Goal: Book appointment/travel/reservation

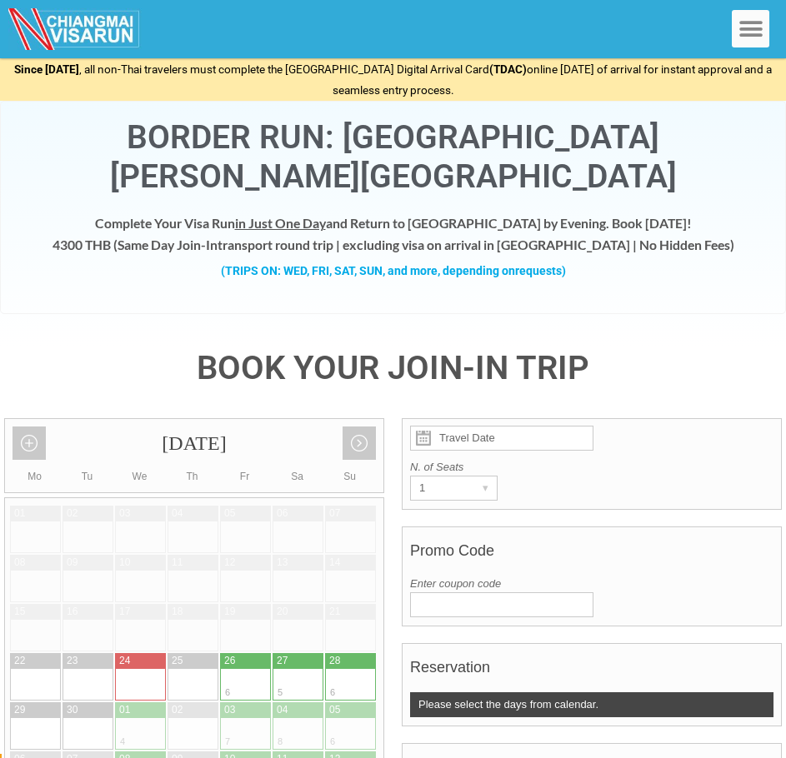
scroll to position [12, 0]
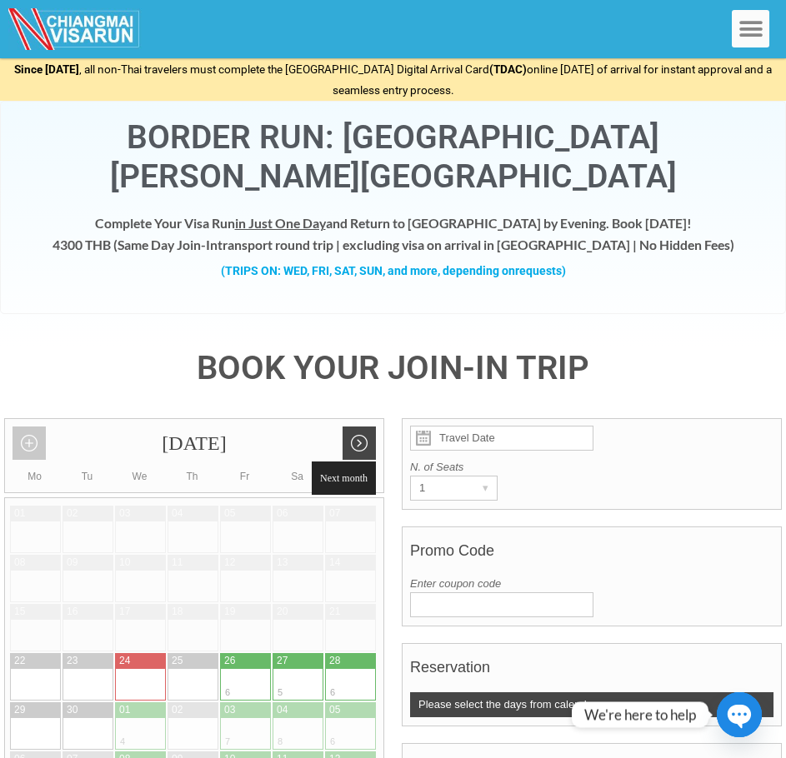
click at [359, 427] on link "Next month" at bounding box center [359, 443] width 33 height 33
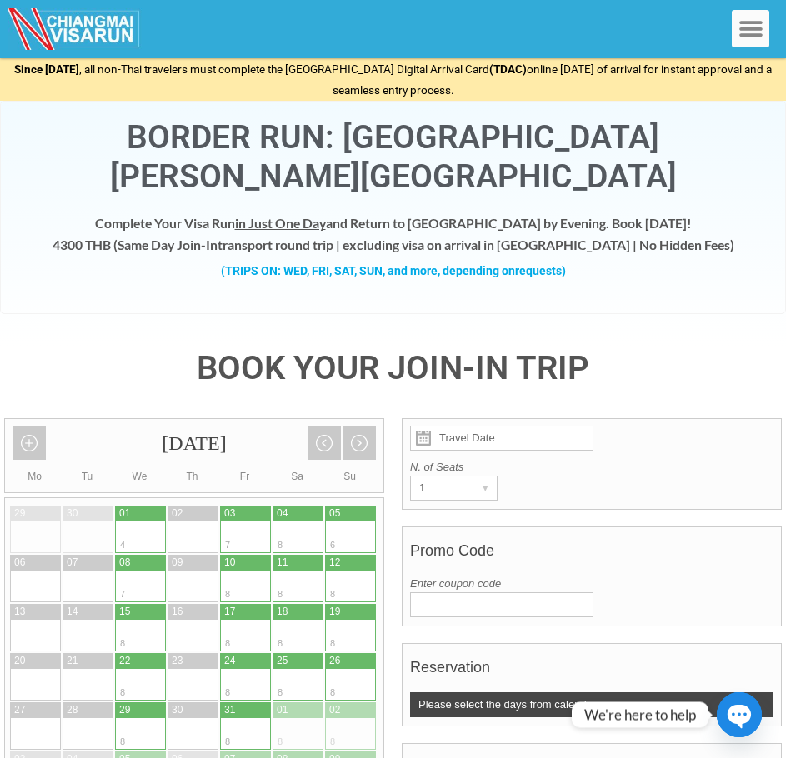
click at [246, 522] on div at bounding box center [259, 538] width 26 height 32
type input "[DATE]"
radio input "true"
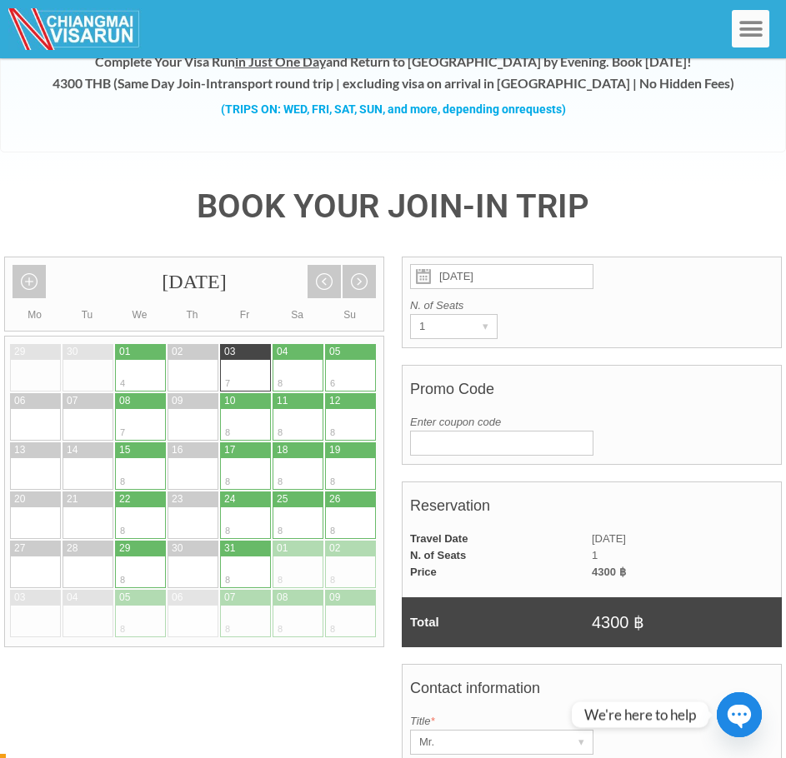
scroll to position [163, 0]
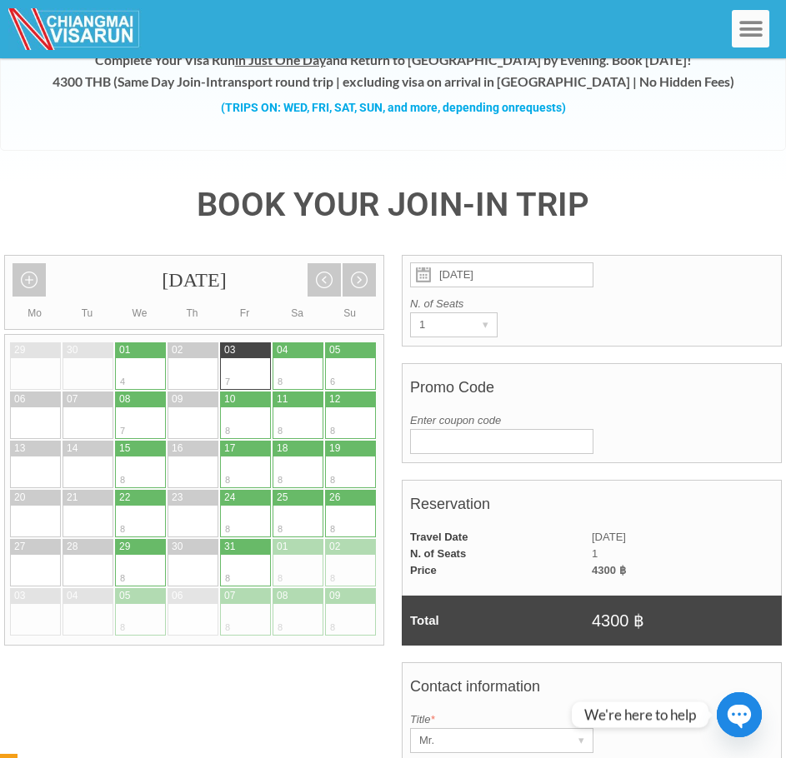
type input "[PERSON_NAME]"
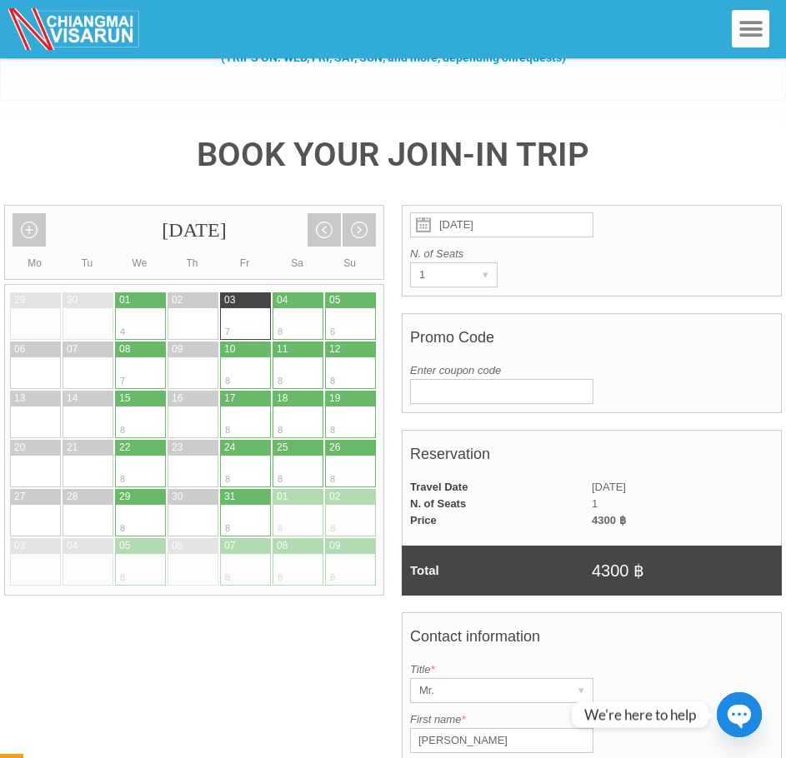
type input "Olive"
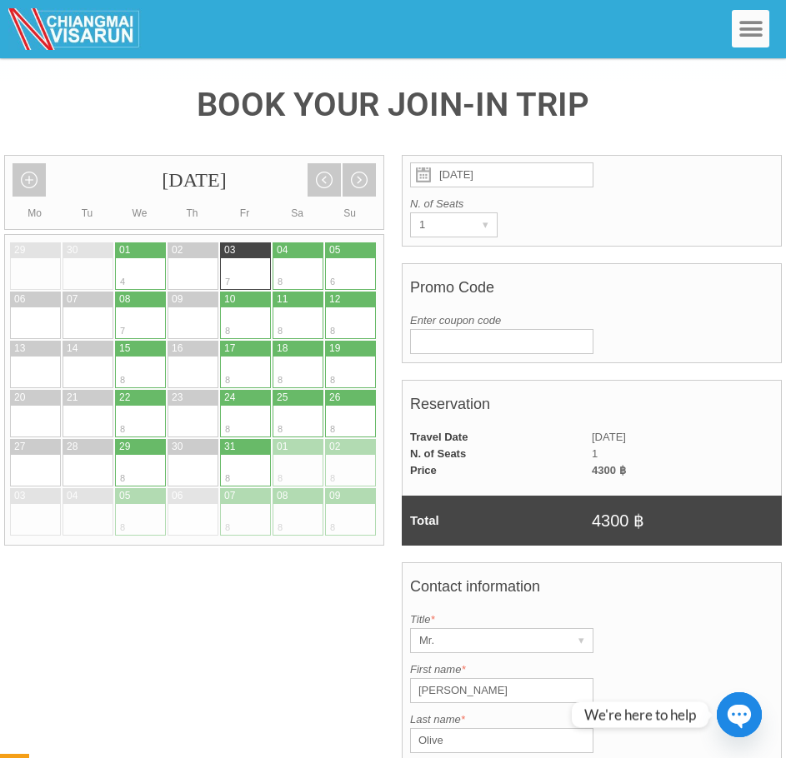
type input "[PERSON_NAME][EMAIL_ADDRESS][DOMAIN_NAME]"
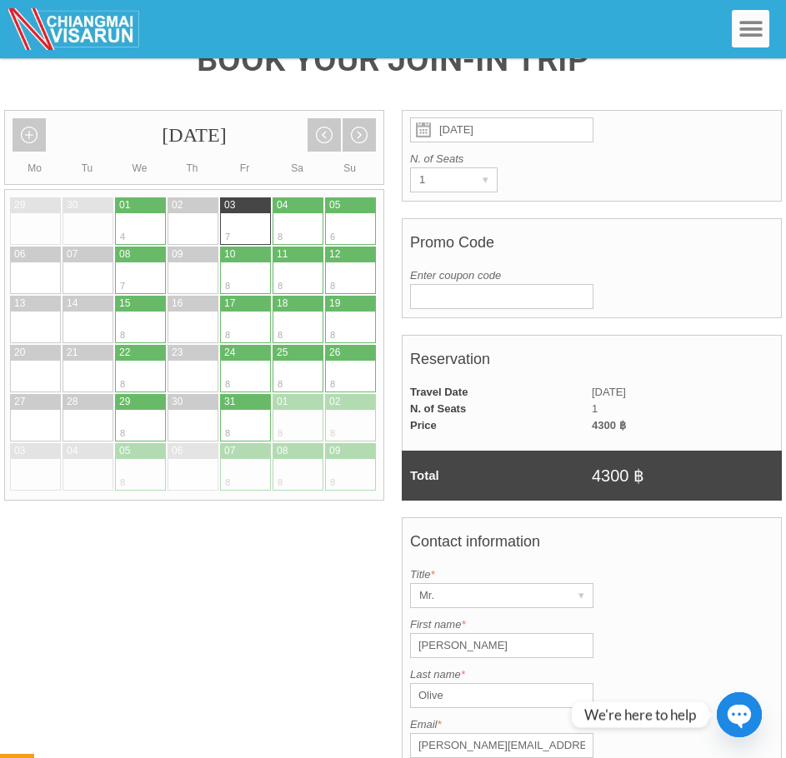
scroll to position [313, 0]
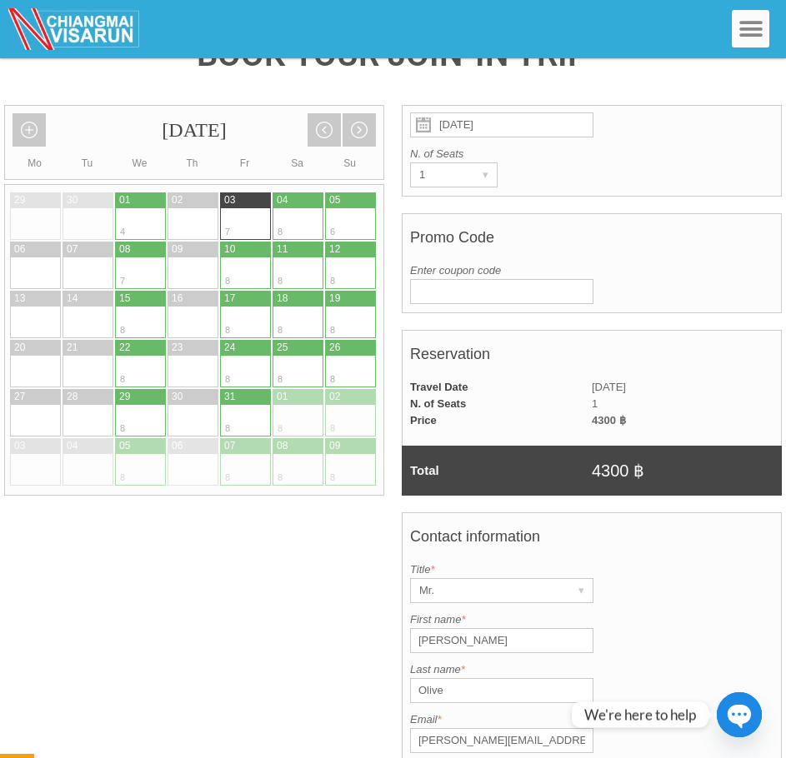
type input "810351076"
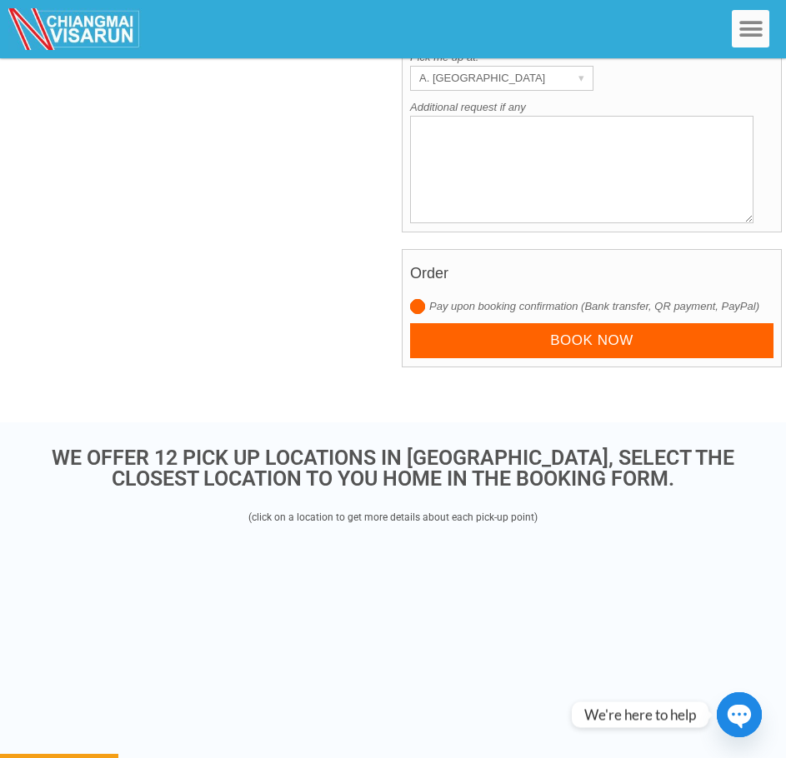
scroll to position [1197, 0]
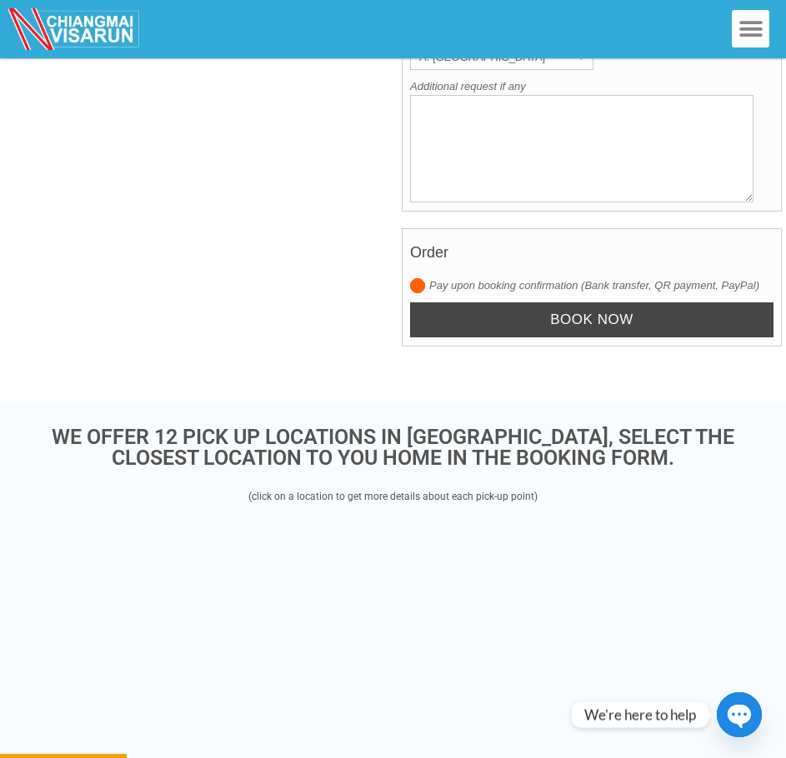
type input "French"
click at [592, 303] on input "Book now" at bounding box center [591, 321] width 363 height 36
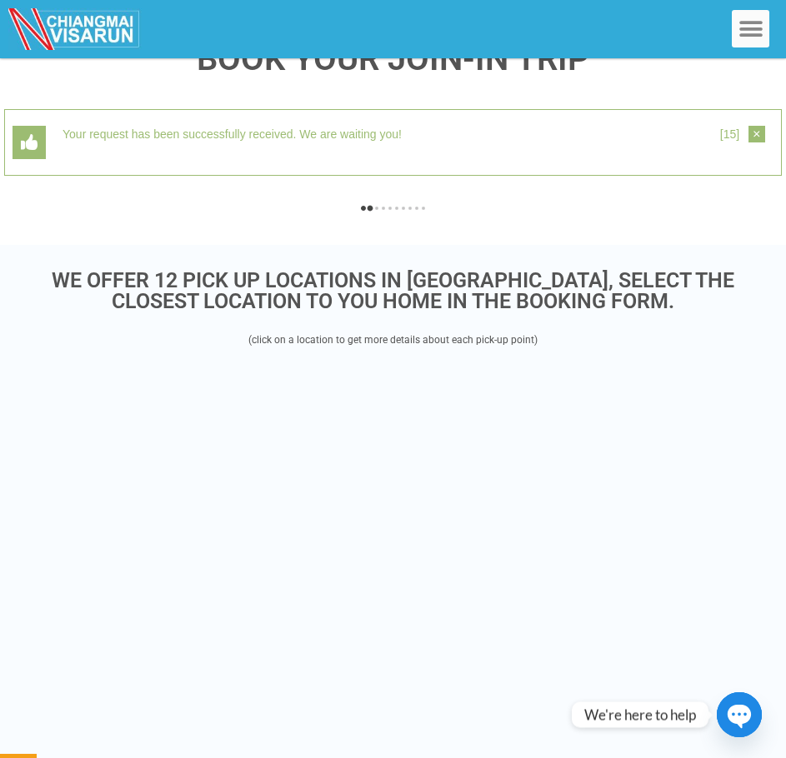
scroll to position [296, 0]
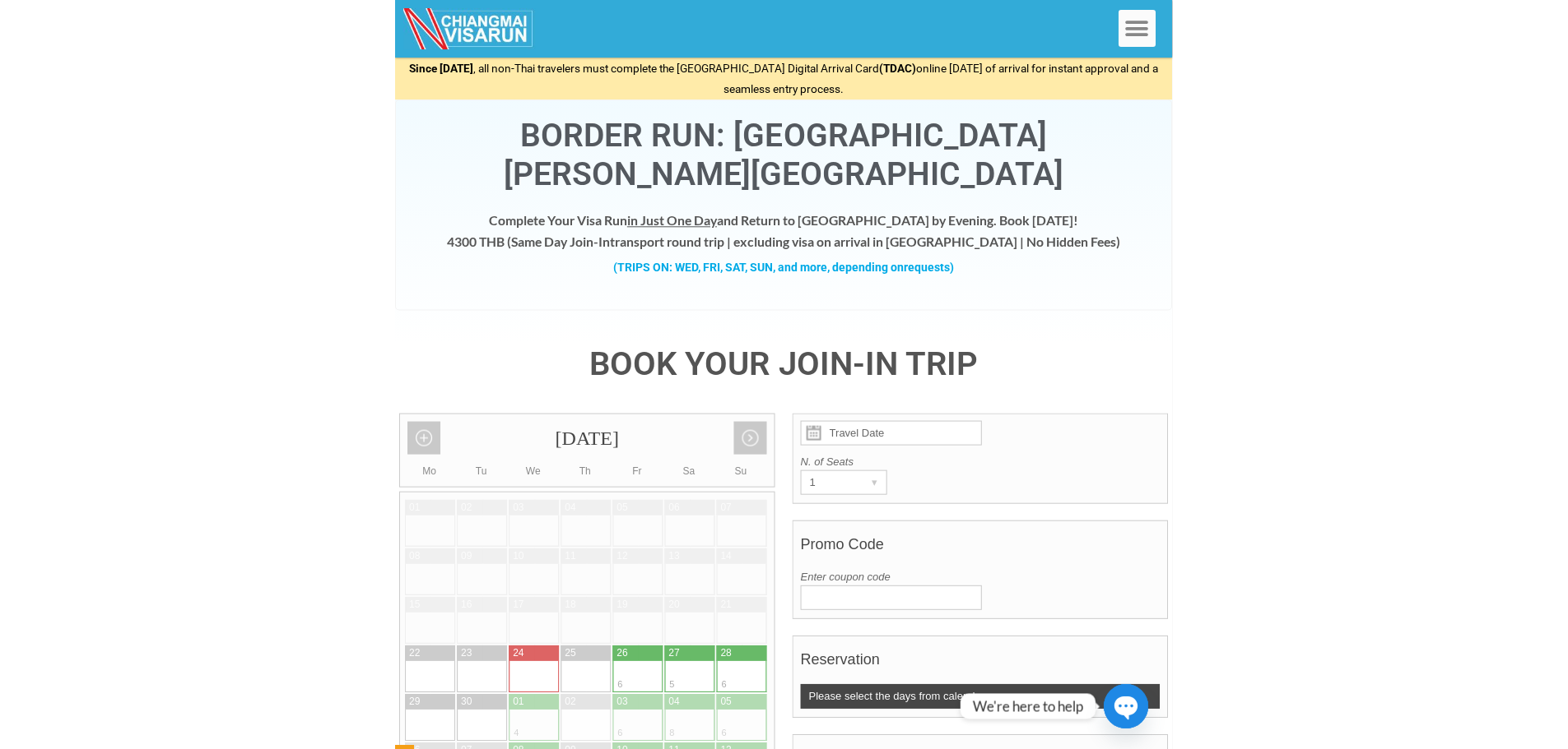
scroll to position [172, 0]
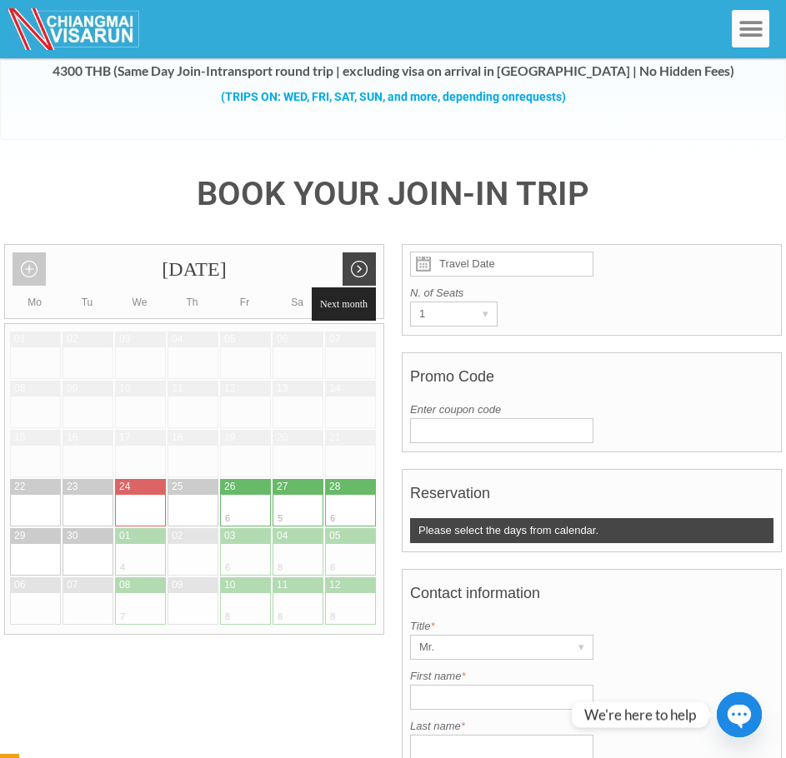
click at [359, 253] on link "Next month" at bounding box center [359, 269] width 33 height 33
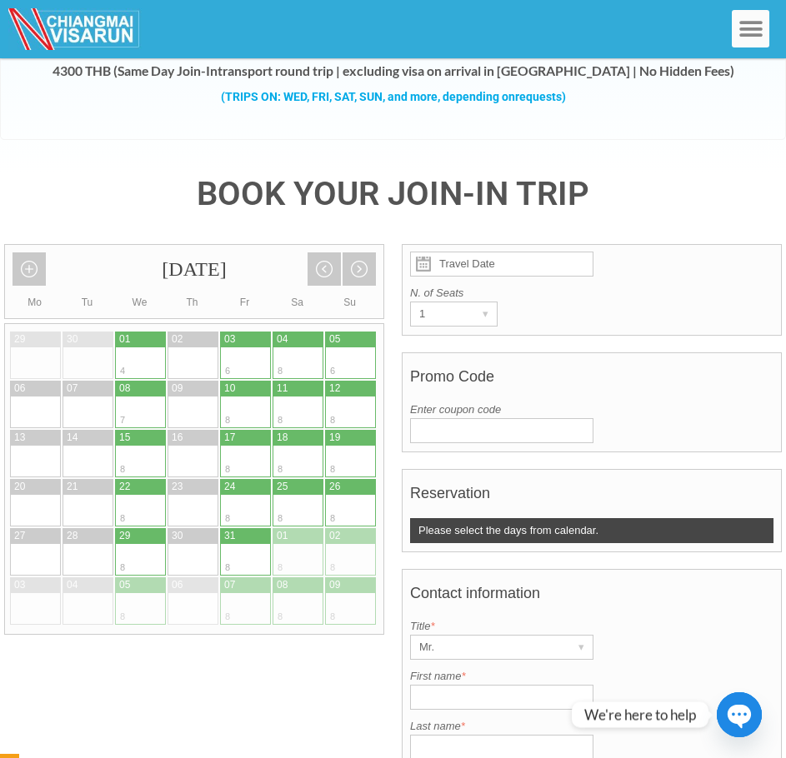
click at [246, 348] on div at bounding box center [259, 364] width 26 height 32
type input "03 October 2025"
radio input "true"
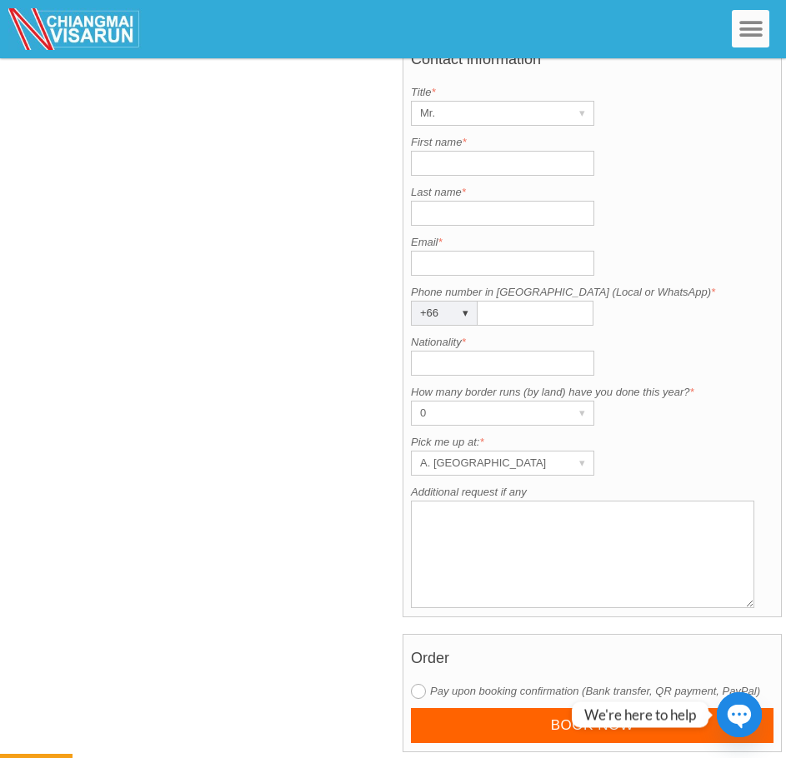
scroll to position [504, 0]
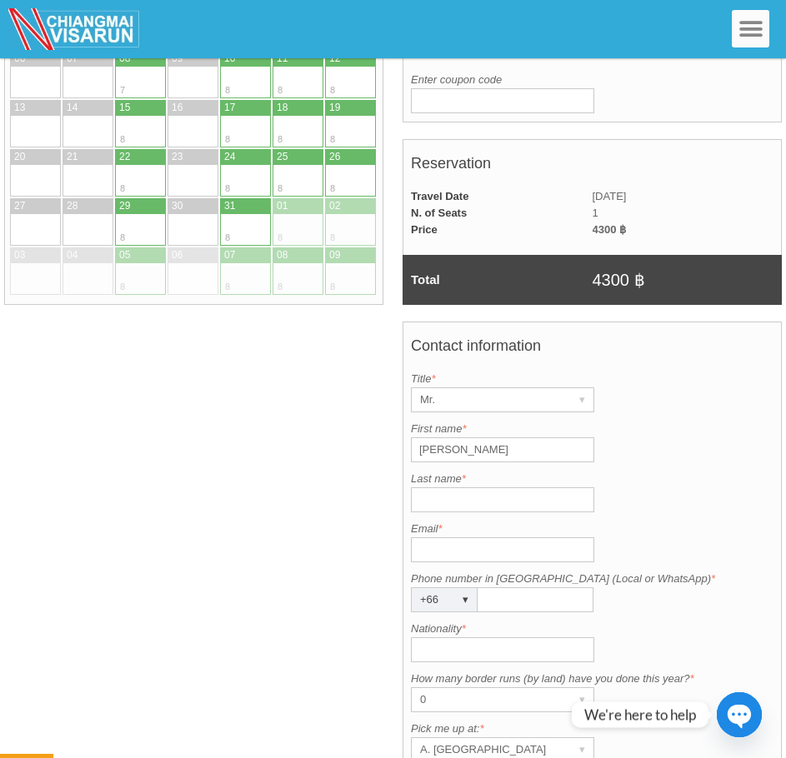
type input "Mathias"
type input "Olive"
type input "mathias.olive@gmail.com"
type input "810351076"
type input "French"
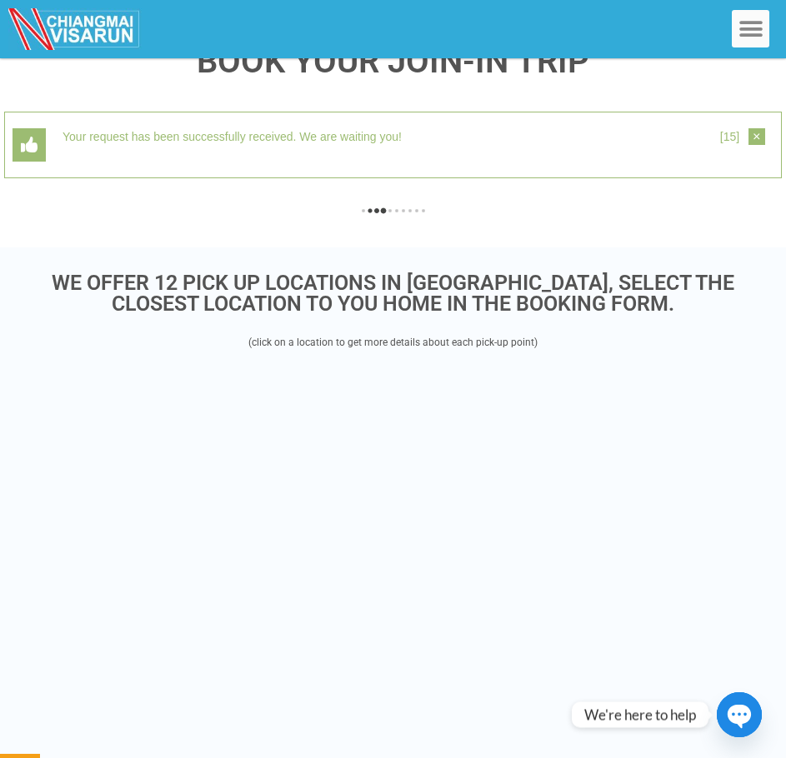
scroll to position [296, 0]
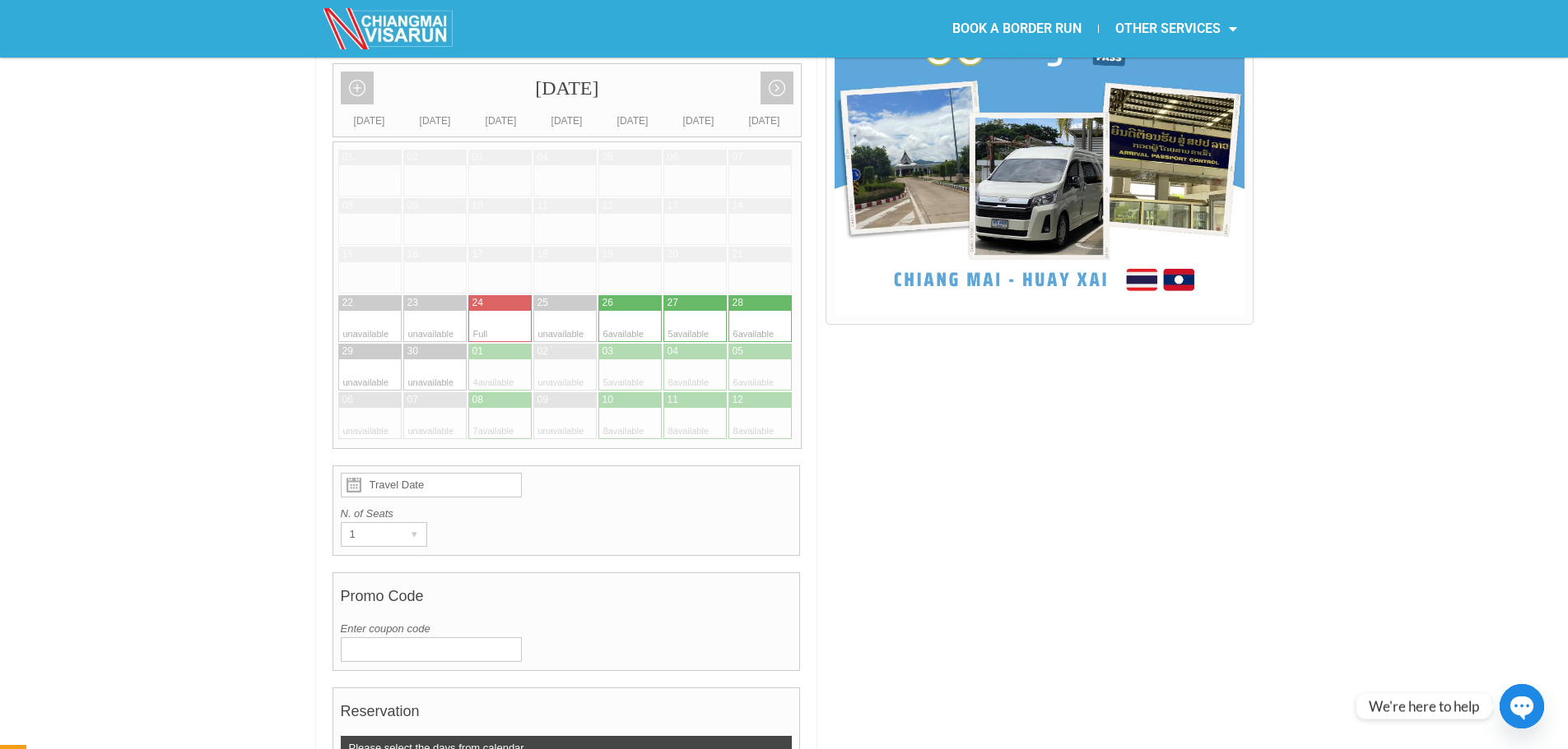
scroll to position [493, 0]
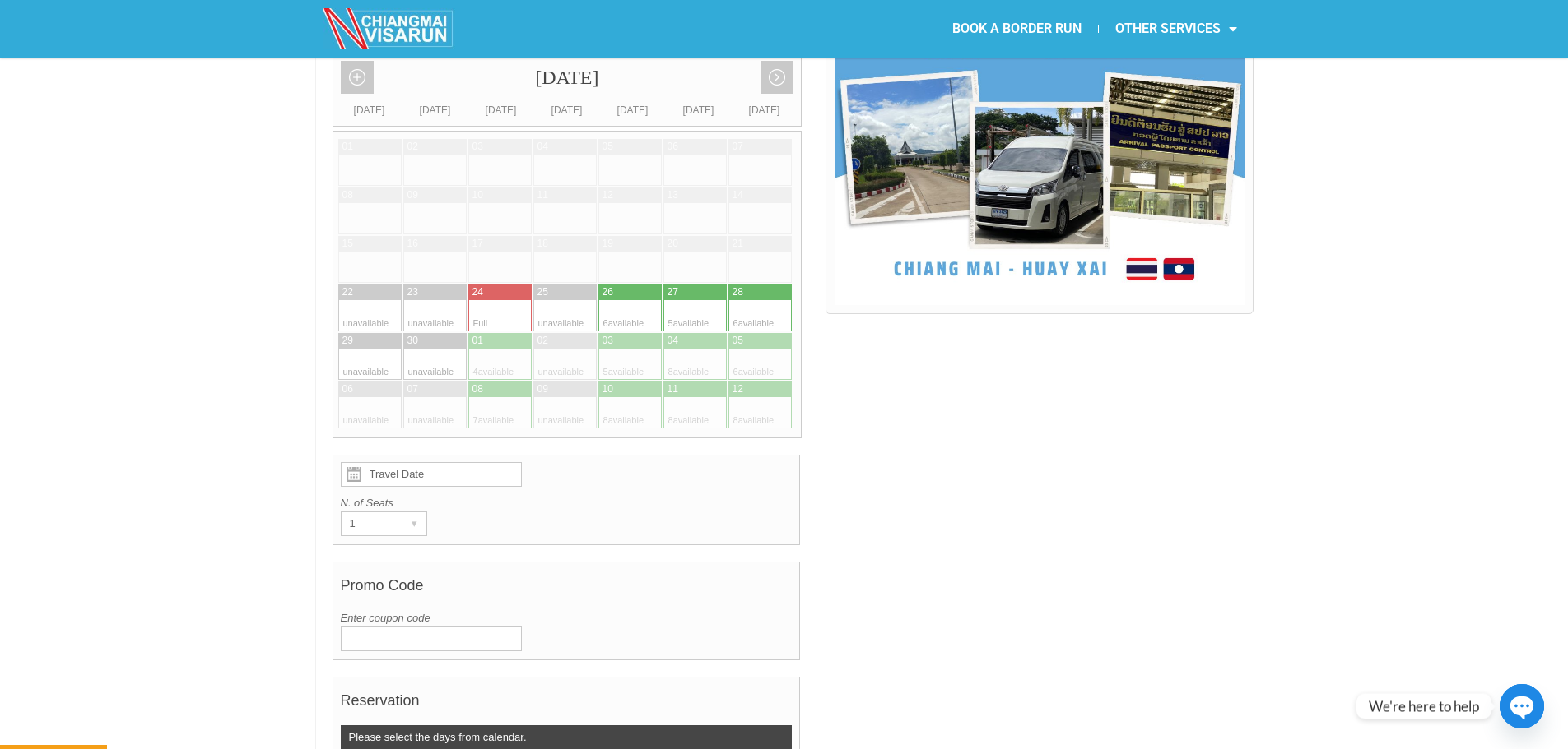
click at [617, 334] on div at bounding box center [614, 341] width 33 height 16
type input "03 October 2025"
radio input "true"
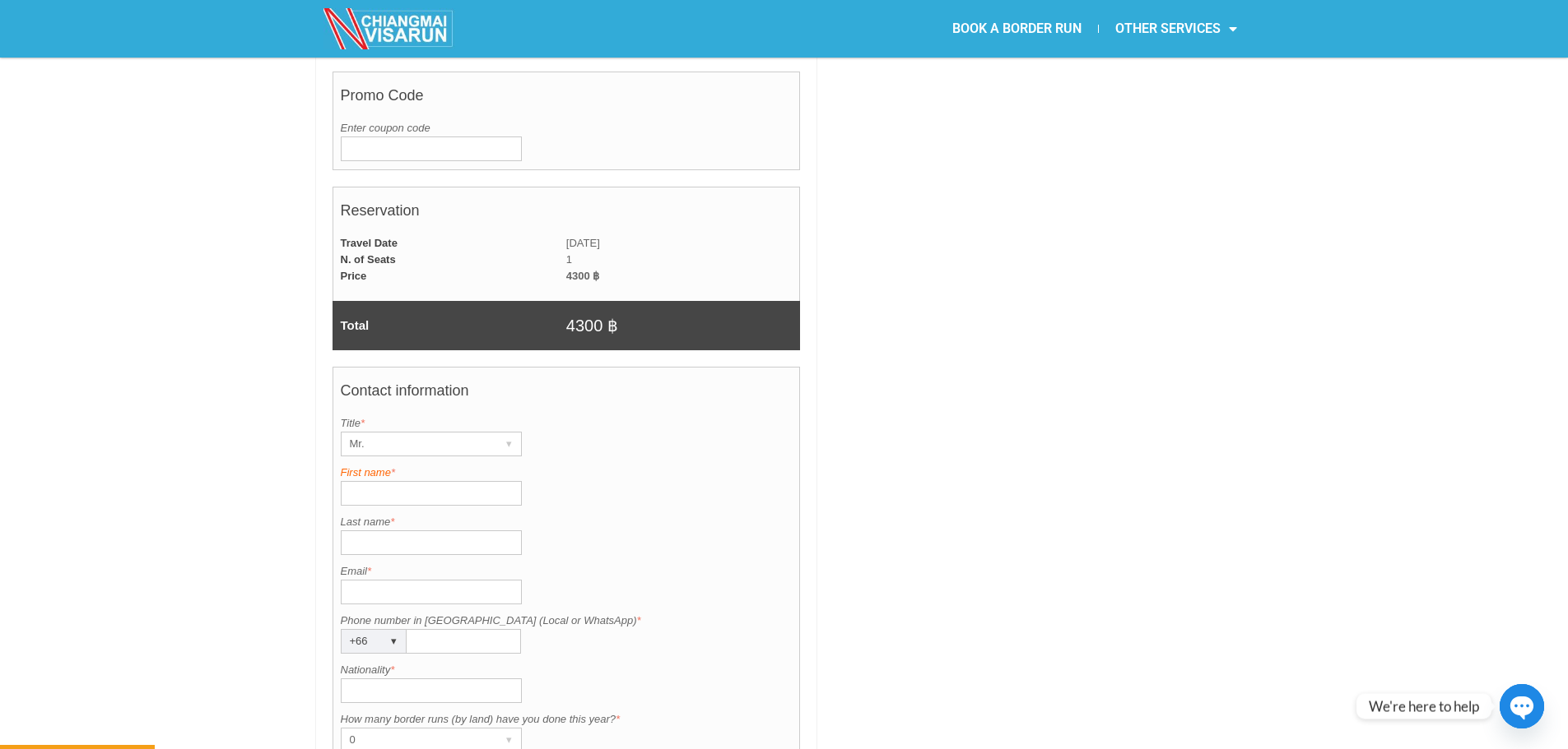
scroll to position [990, 0]
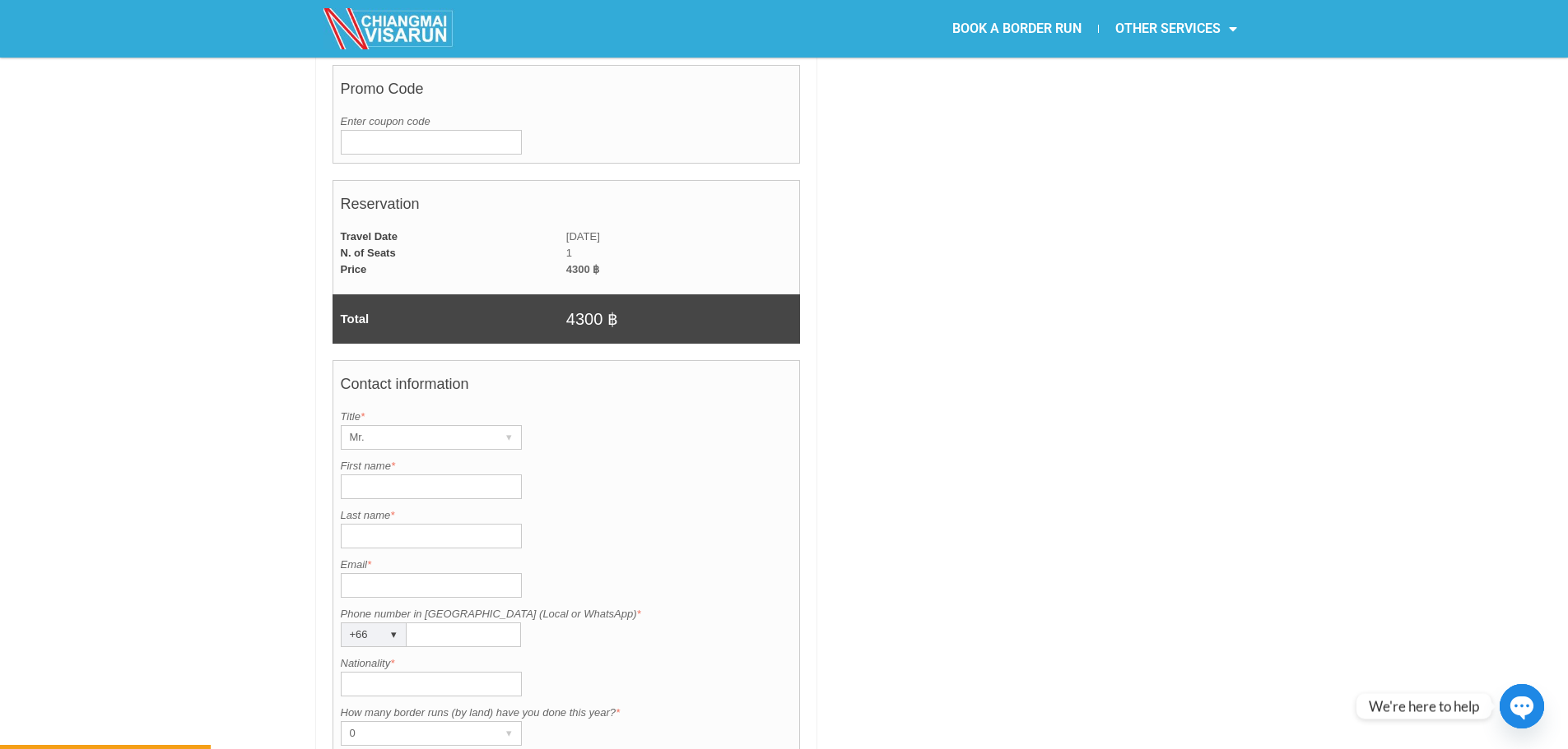
click at [426, 475] on input "First name *" at bounding box center [431, 487] width 181 height 25
type input "Mathias"
type input "Olive"
click at [477, 557] on label "Email *" at bounding box center [567, 564] width 452 height 17
click at [477, 573] on input "mathias.olive" at bounding box center [431, 585] width 181 height 25
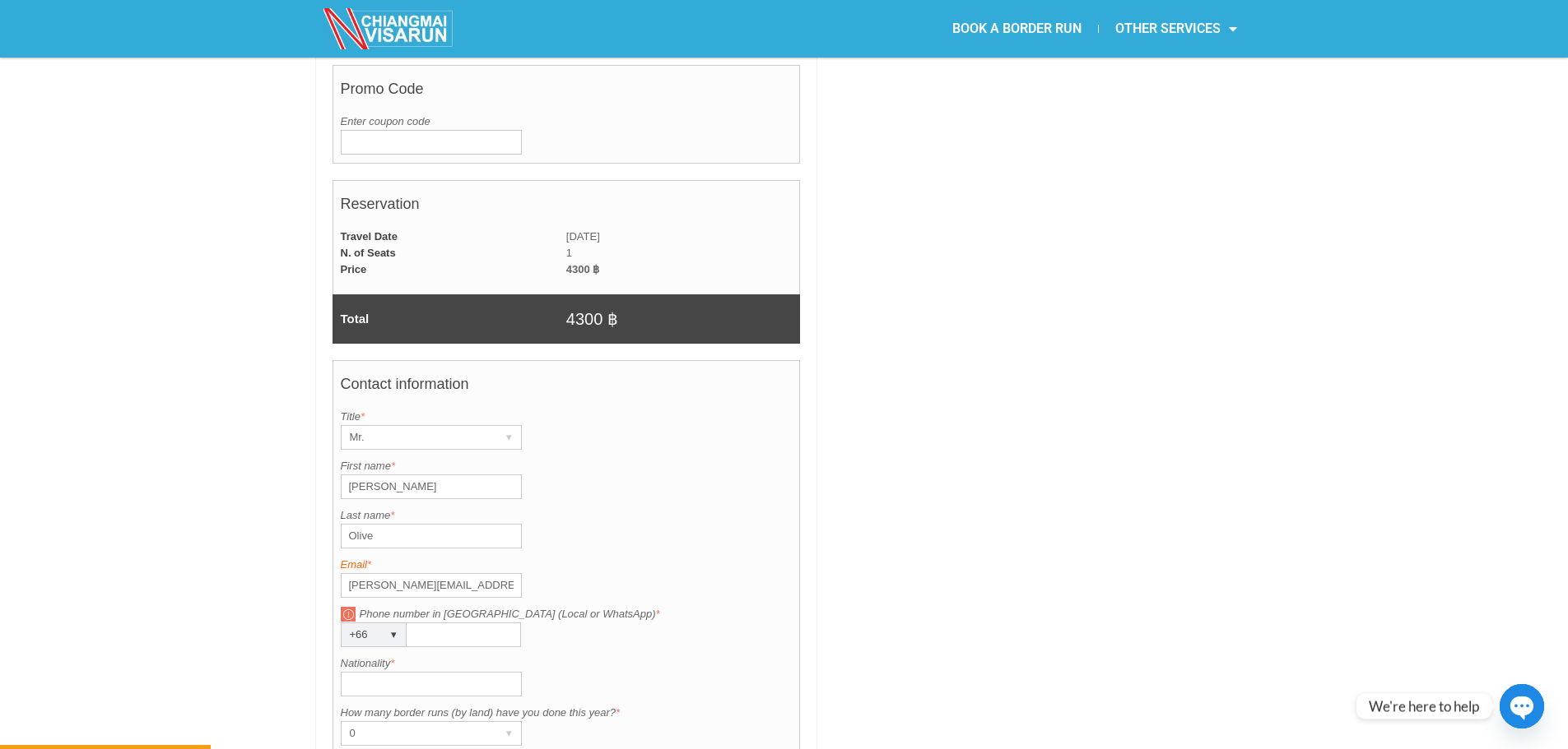
type input "mathias.olive@gmail.com"
type input "810351076"
click at [413, 672] on input "Nationality *" at bounding box center [431, 684] width 181 height 25
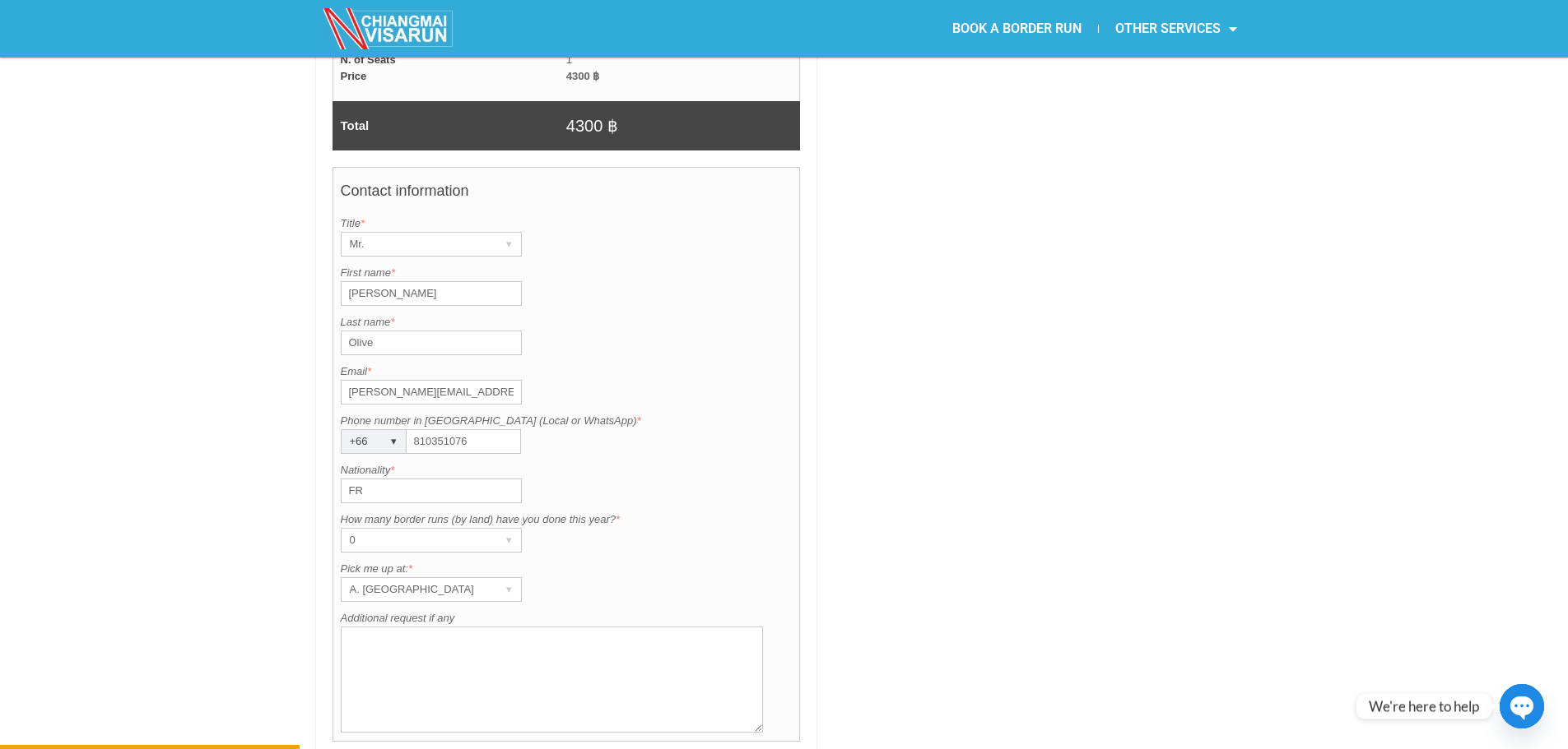
scroll to position [1483, 0]
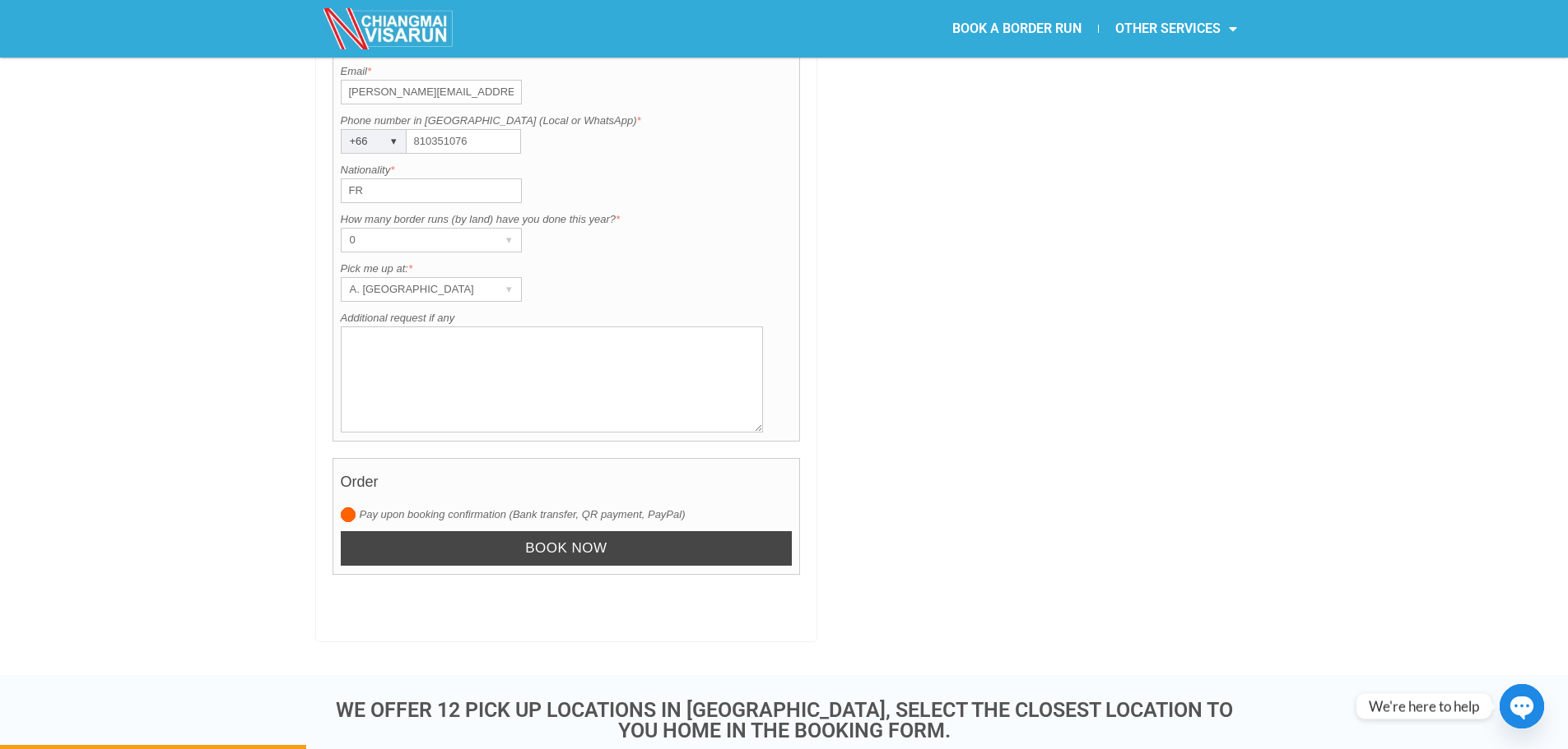
type input "FR"
click at [411, 531] on input "Book now" at bounding box center [567, 549] width 452 height 36
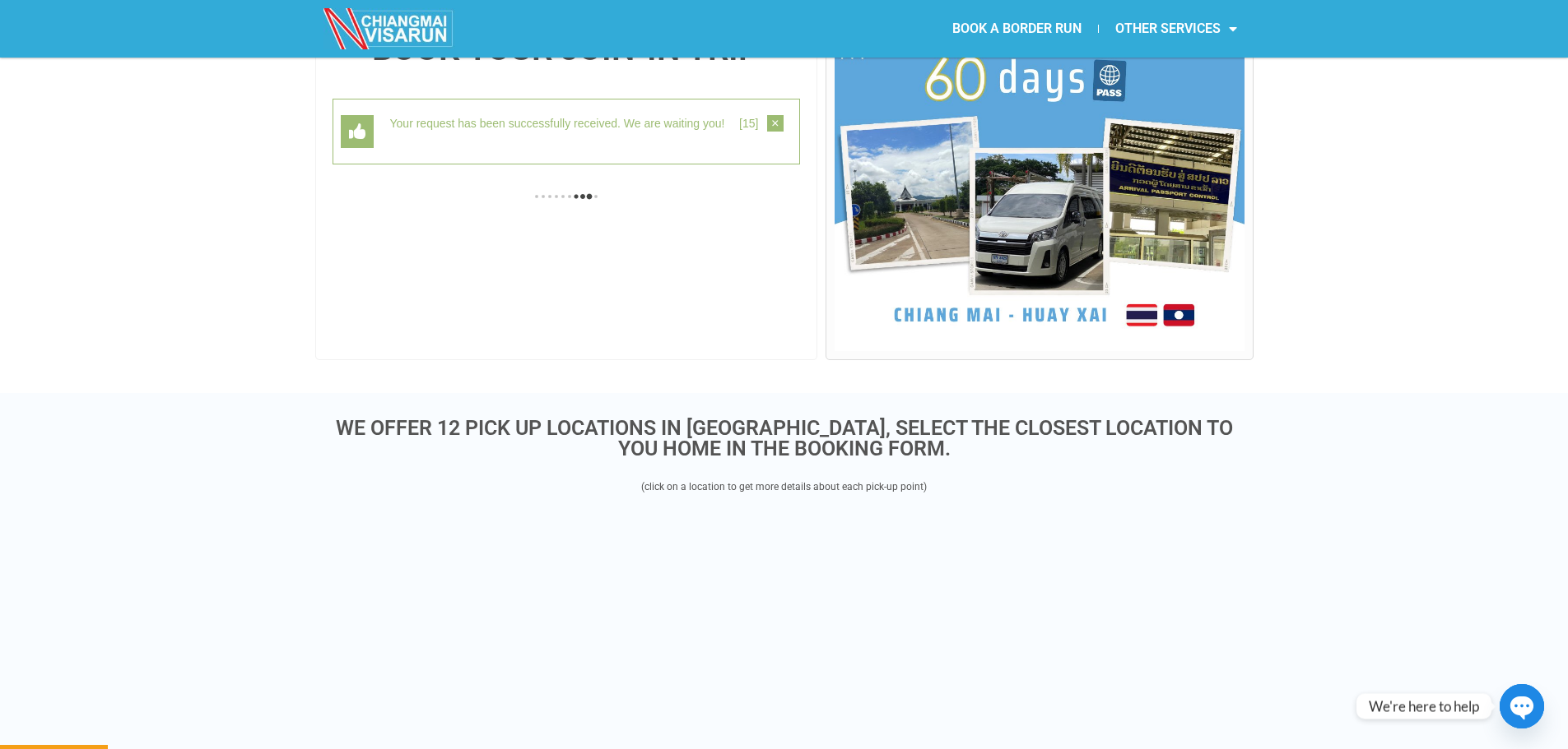
scroll to position [425, 0]
